Goal: Information Seeking & Learning: Learn about a topic

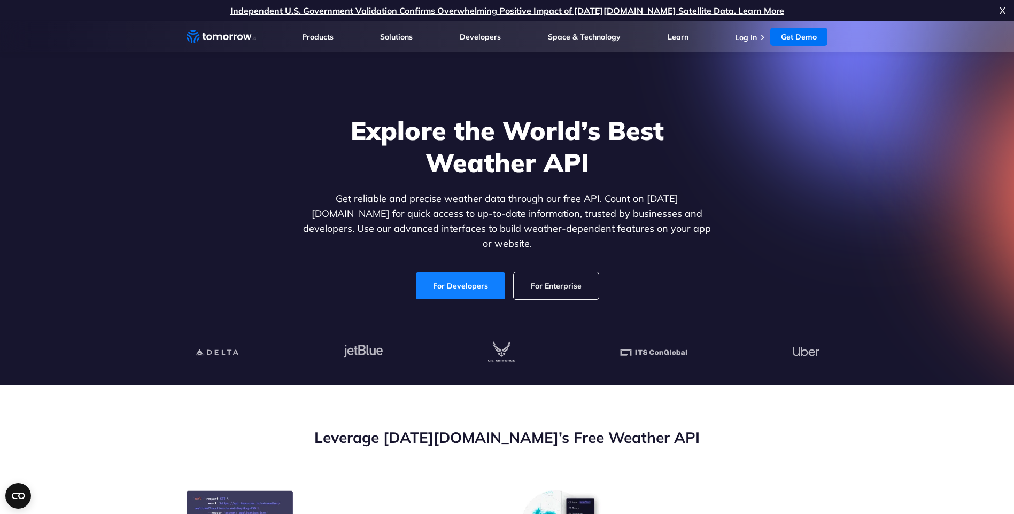
click at [453, 278] on link "For Developers" at bounding box center [460, 286] width 89 height 27
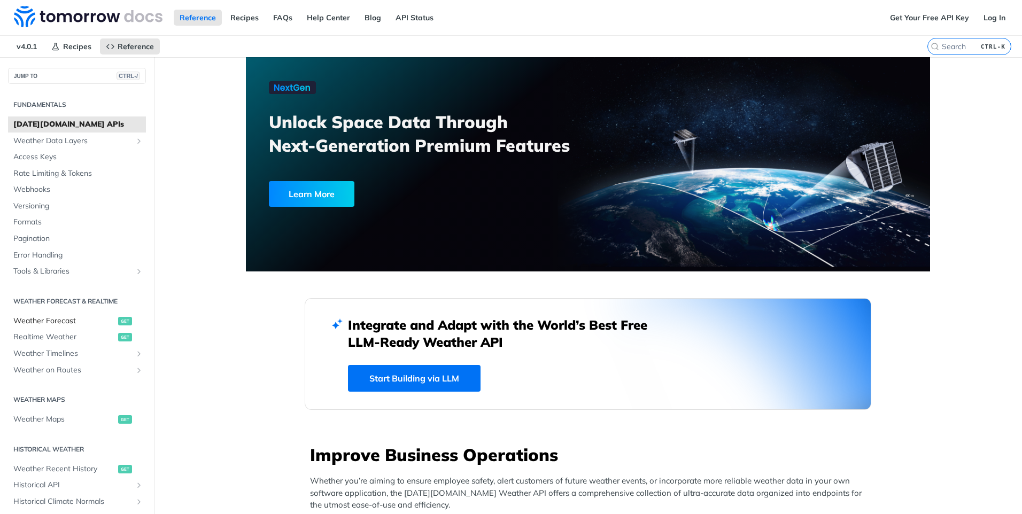
click at [93, 318] on span "Weather Forecast" at bounding box center [64, 321] width 102 height 11
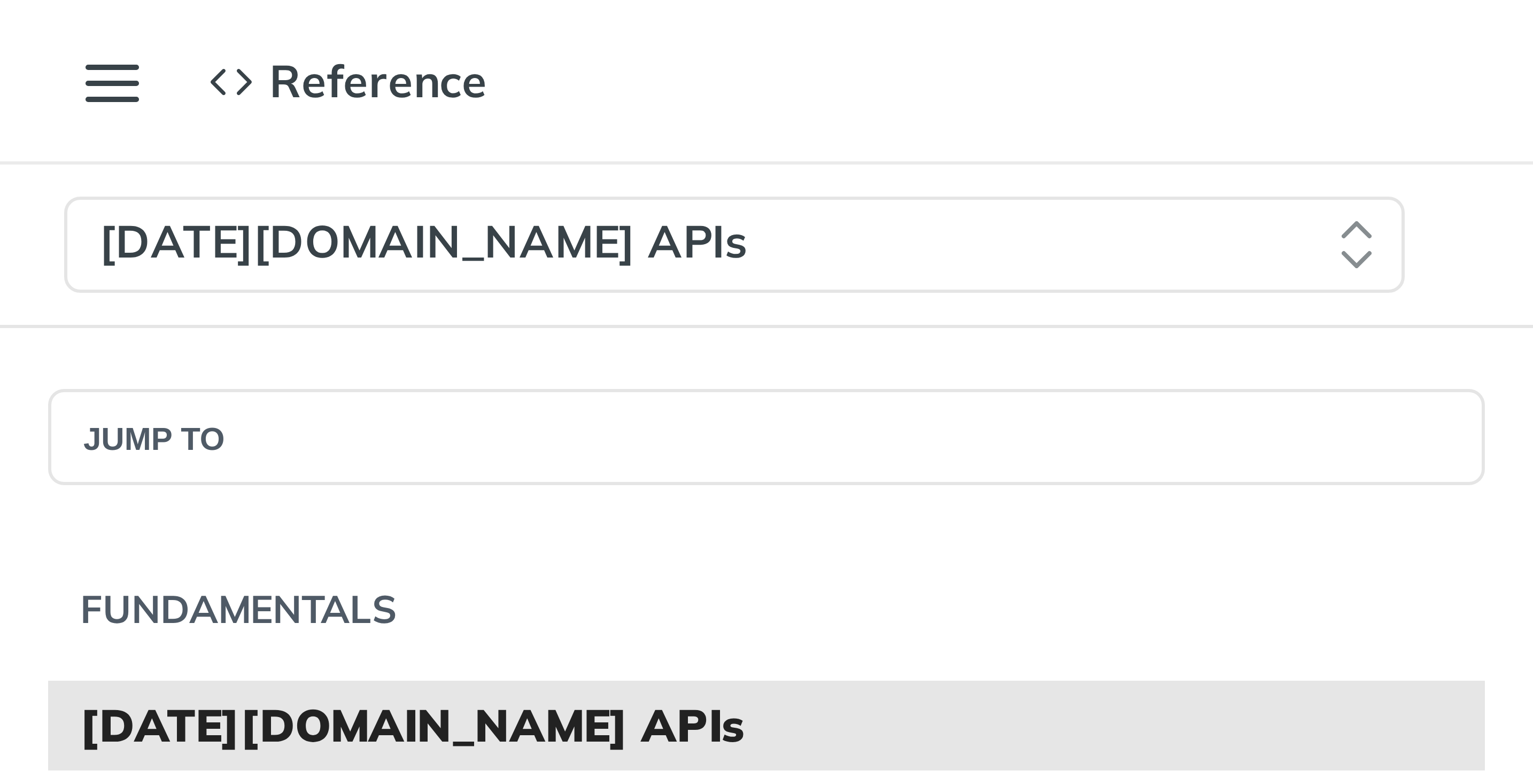
scroll to position [558, 0]
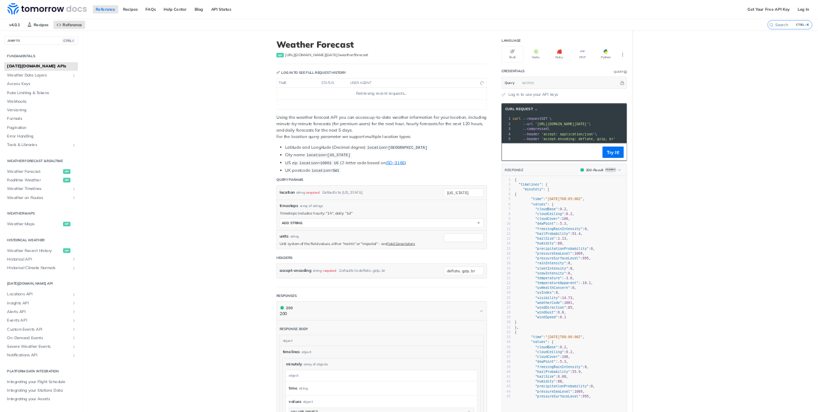
scroll to position [0, 0]
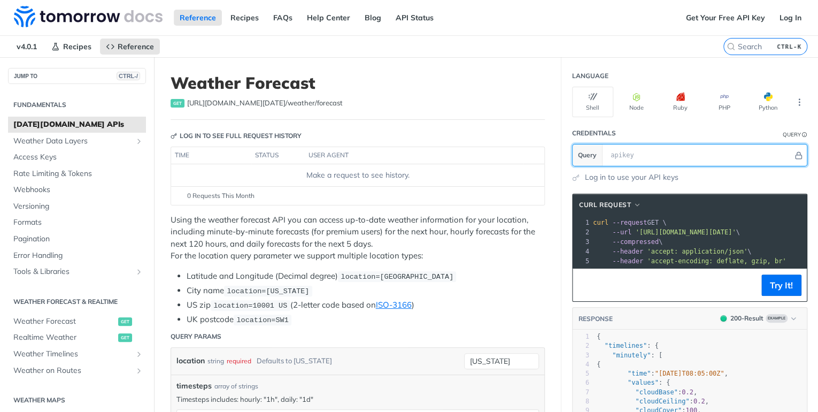
click at [255, 128] on input "text" at bounding box center [699, 154] width 188 height 21
click at [255, 128] on button "Hide" at bounding box center [798, 155] width 11 height 11
click at [255, 128] on button "Show" at bounding box center [798, 155] width 11 height 11
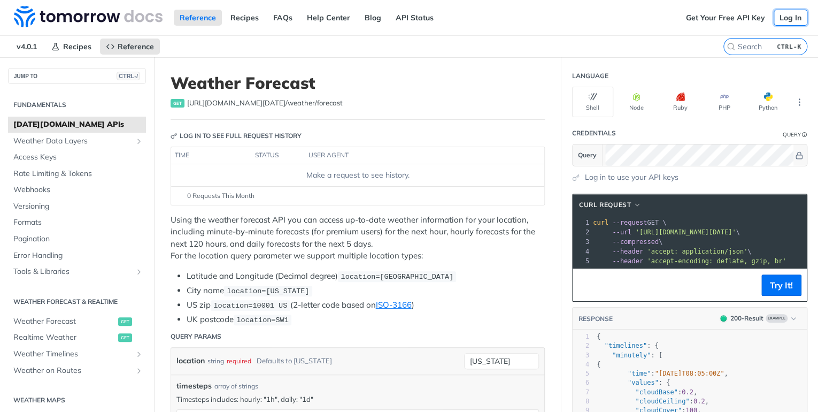
click at [255, 21] on link "Log In" at bounding box center [791, 18] width 34 height 16
click at [255, 12] on link "Get Your Free API Key" at bounding box center [725, 18] width 91 height 16
click at [255, 18] on link "Log In" at bounding box center [791, 18] width 34 height 16
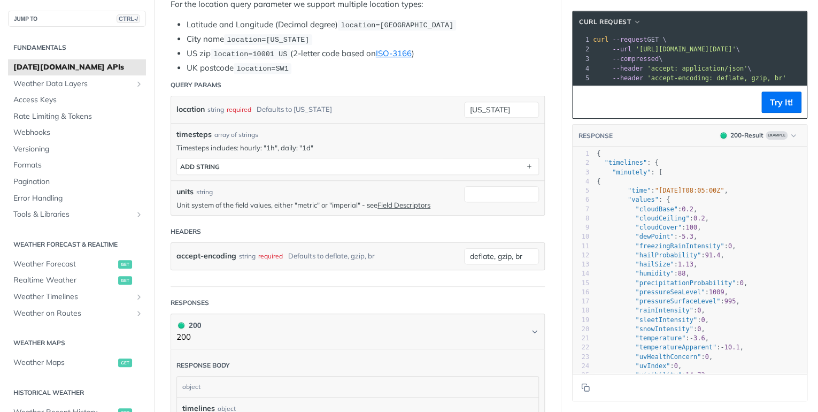
scroll to position [257, 0]
